Goal: Use online tool/utility: Use online tool/utility

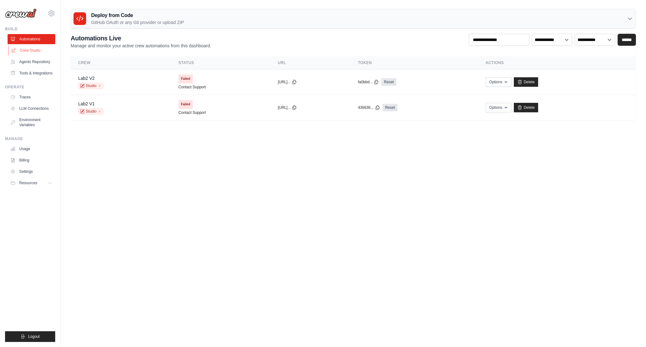
click at [39, 51] on link "Crew Studio" at bounding box center [32, 50] width 48 height 10
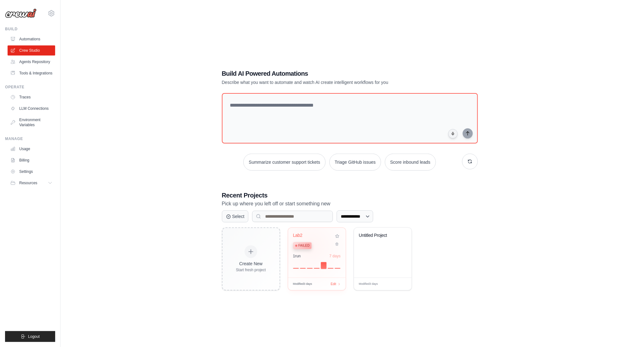
click at [311, 247] on div "Failed" at bounding box center [302, 245] width 19 height 7
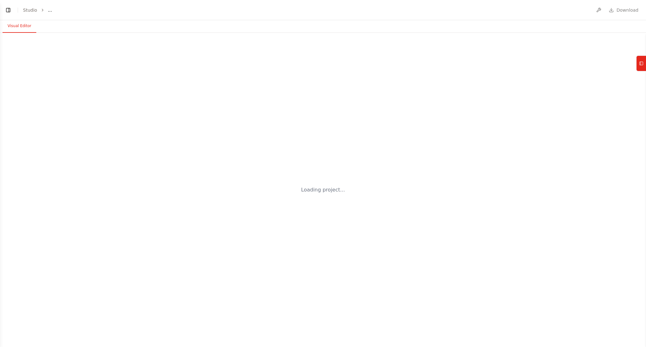
click at [325, 73] on div "Loading project..." at bounding box center [323, 190] width 646 height 314
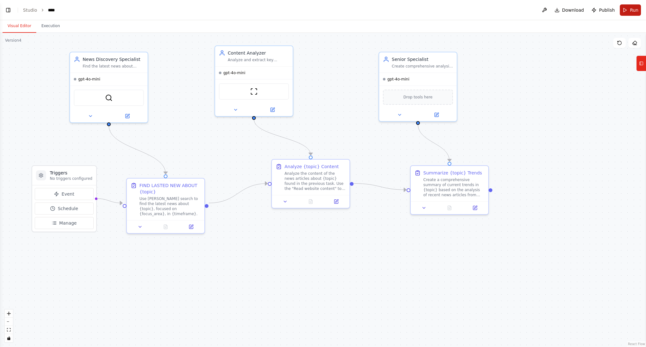
click at [631, 9] on span "Run" at bounding box center [634, 10] width 9 height 6
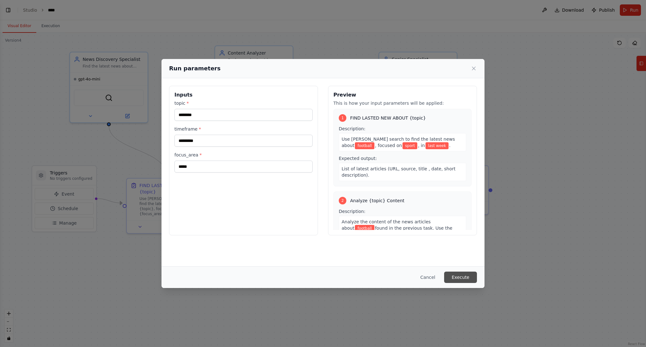
click at [467, 279] on button "Execute" at bounding box center [460, 276] width 33 height 11
